Goal: Task Accomplishment & Management: Manage account settings

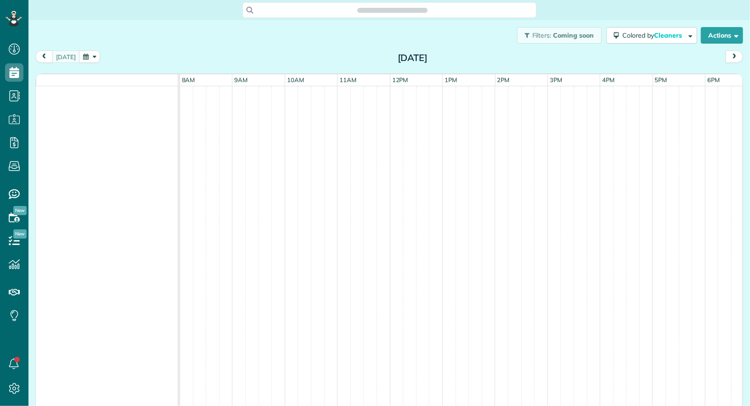
scroll to position [4, 4]
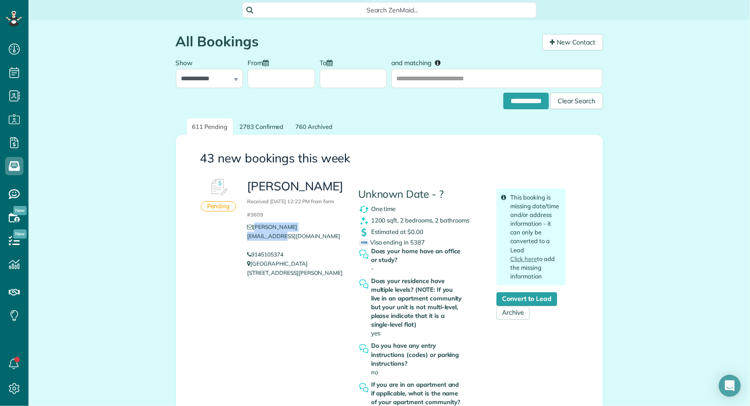
scroll to position [80, 0]
click at [524, 99] on input "**********" at bounding box center [525, 101] width 45 height 17
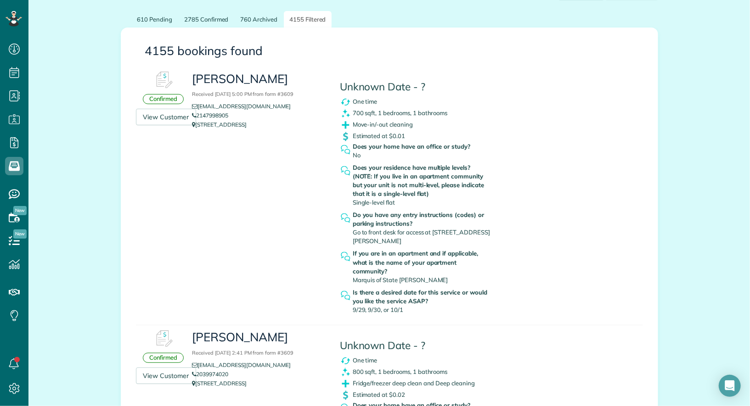
scroll to position [113, 0]
